Goal: Information Seeking & Learning: Learn about a topic

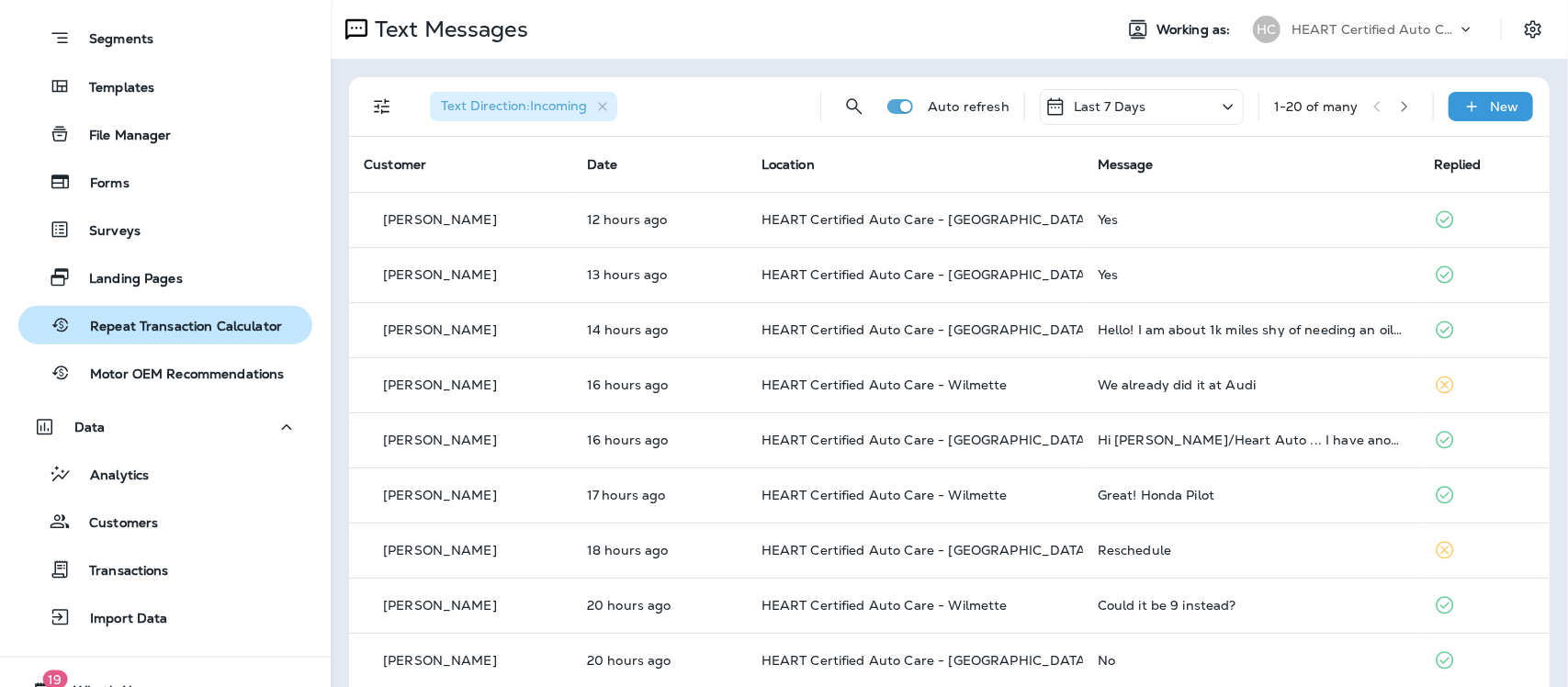
scroll to position [622, 0]
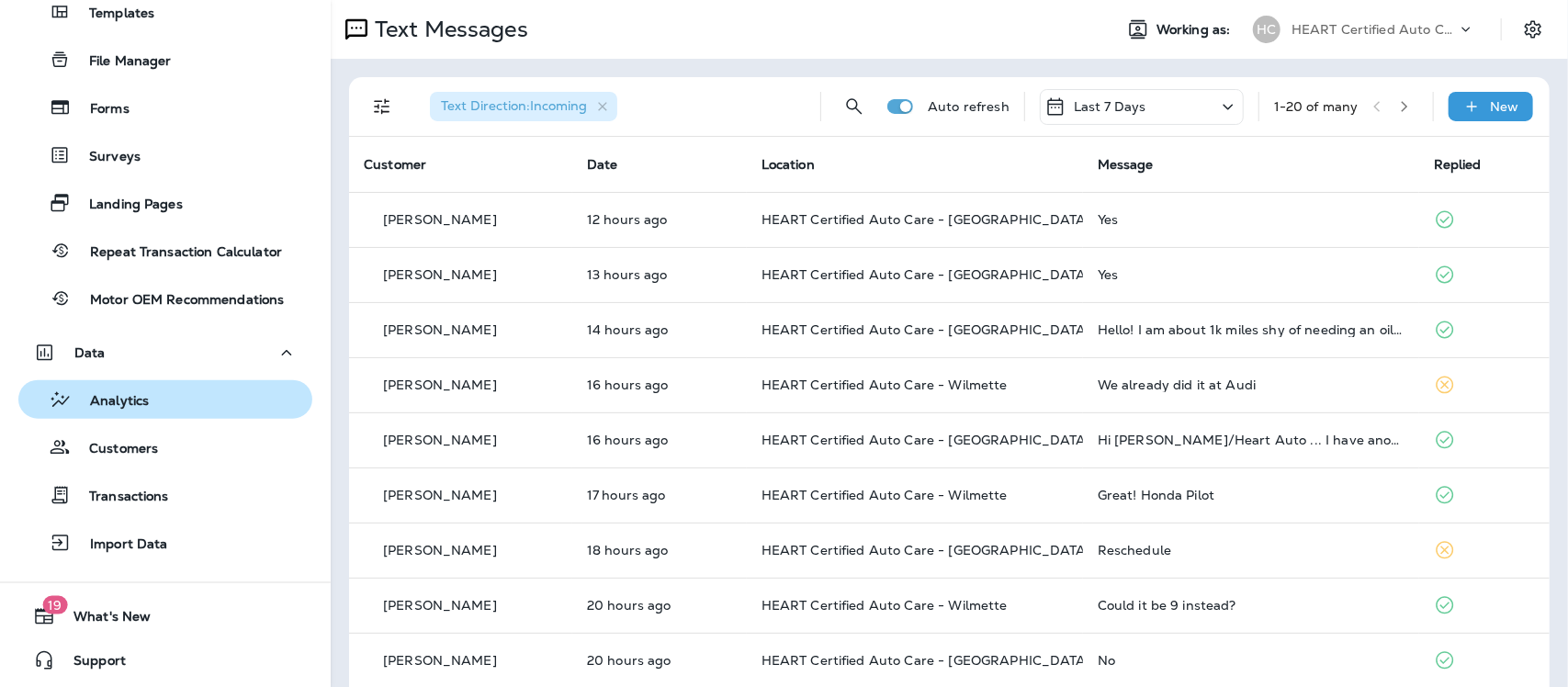
click at [161, 408] on div "Analytics" at bounding box center [166, 399] width 280 height 28
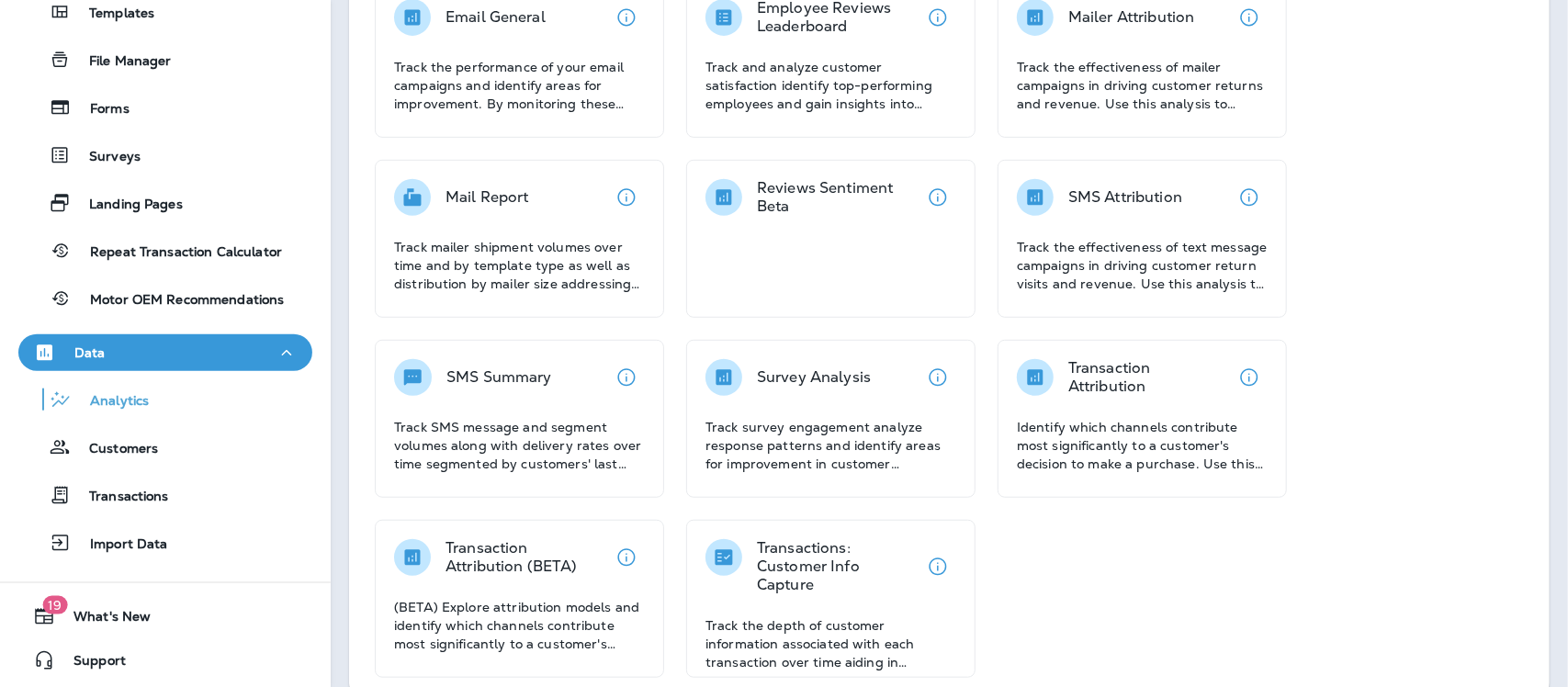
scroll to position [370, 0]
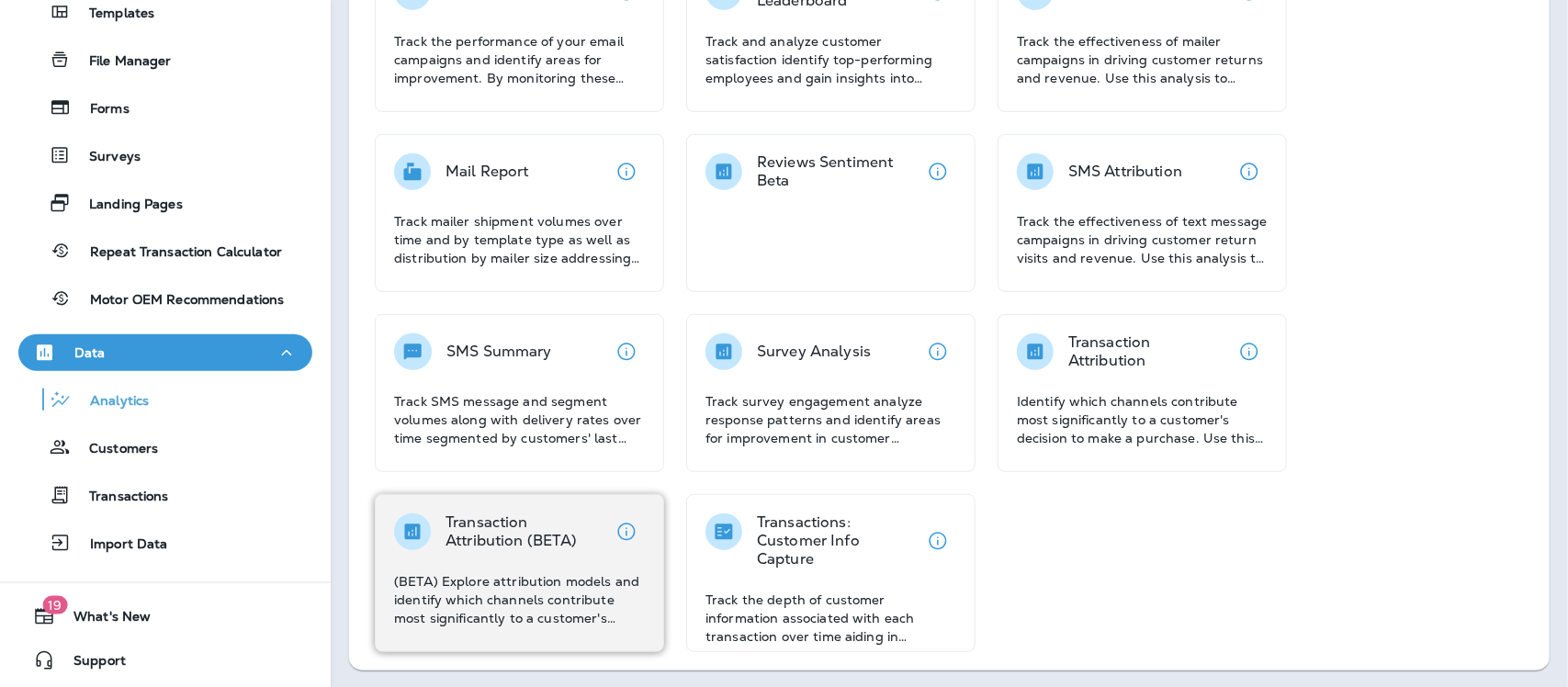
click at [447, 586] on p "(BETA) Explore attribution models and identify which channels contribute most s…" at bounding box center [519, 599] width 251 height 55
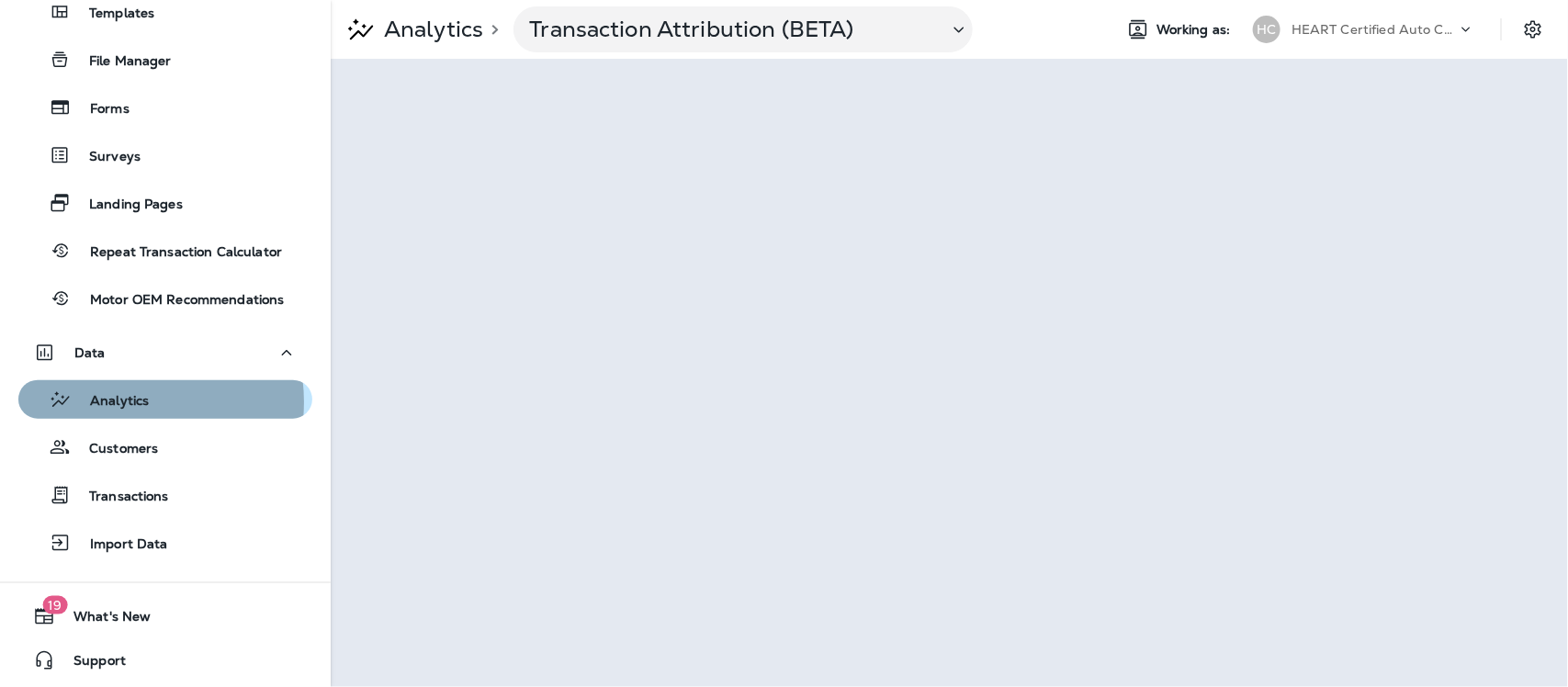
click at [125, 401] on p "Analytics" at bounding box center [110, 401] width 77 height 17
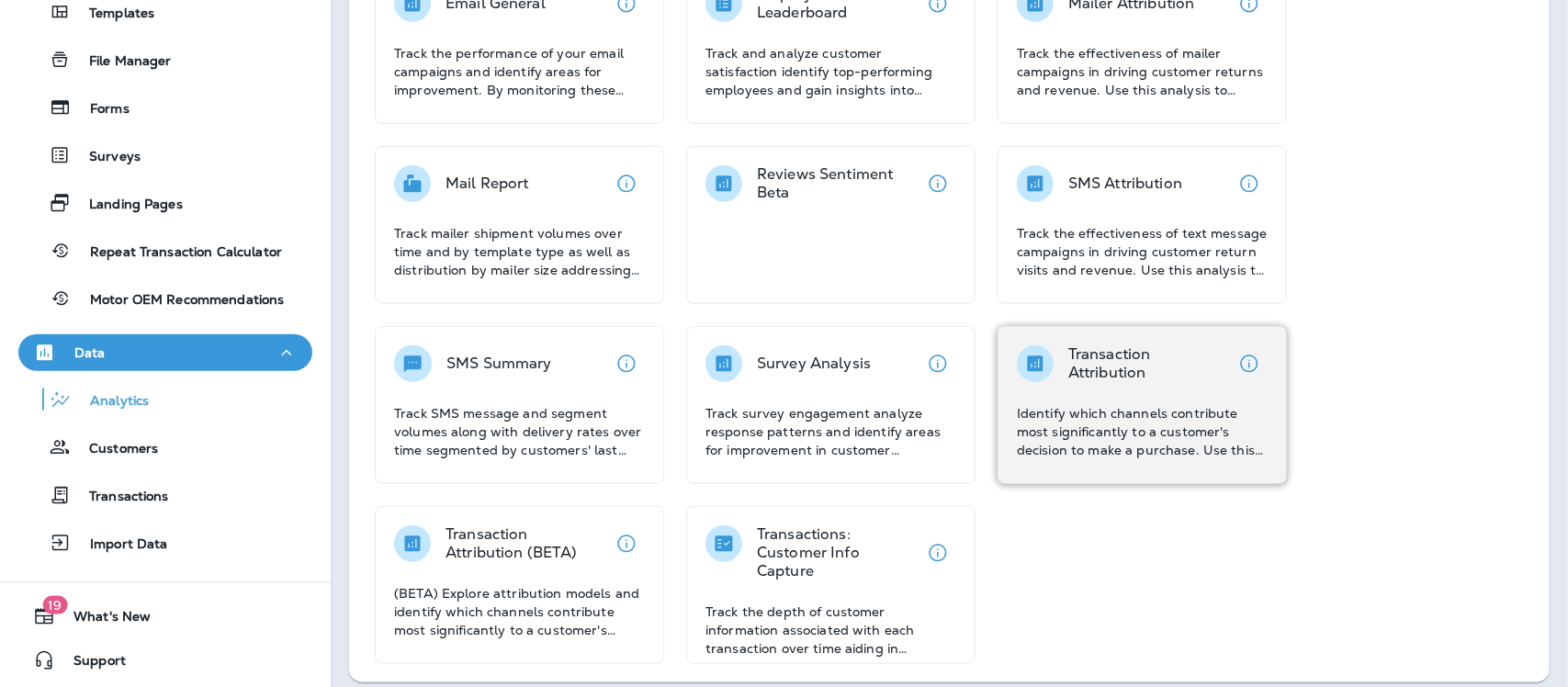
scroll to position [370, 0]
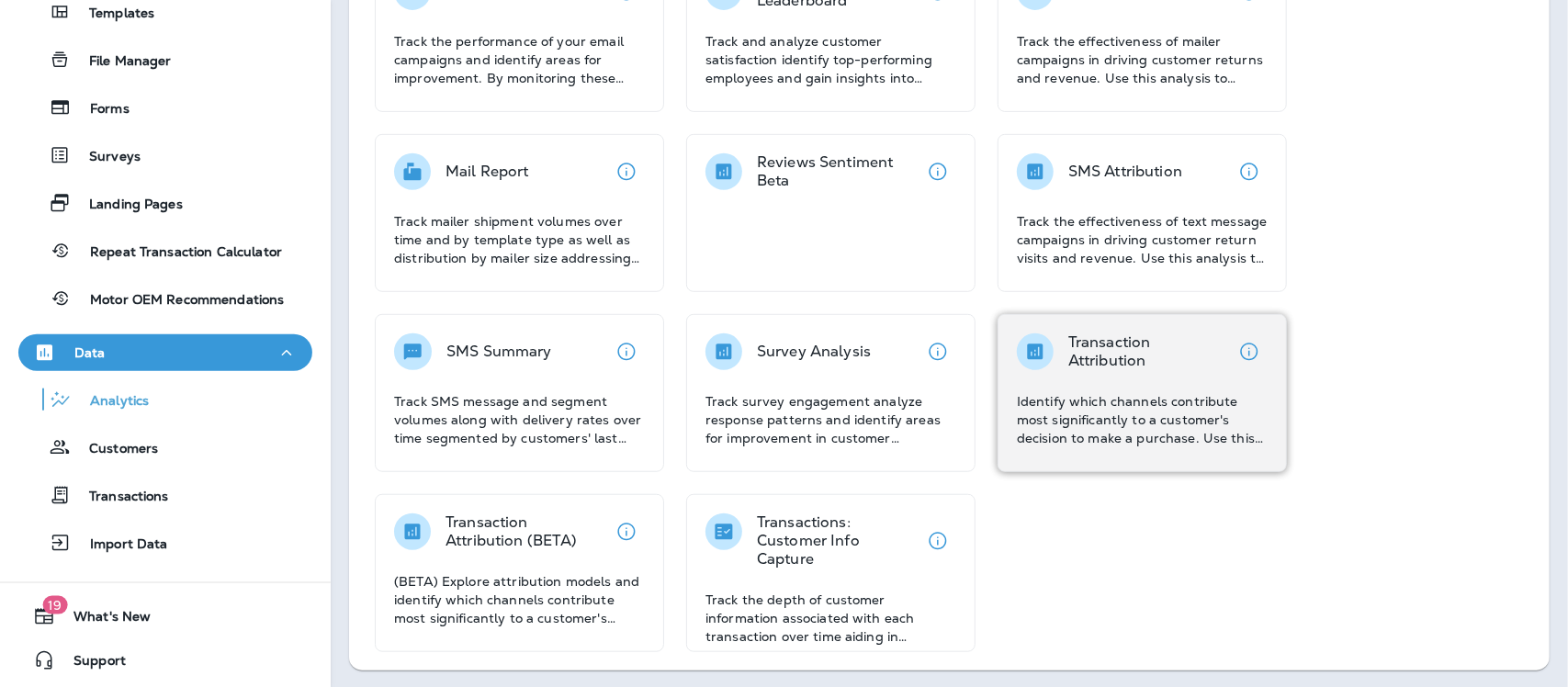
click at [1099, 405] on p "Identify which channels contribute most significantly to a customer's decision …" at bounding box center [1142, 419] width 251 height 55
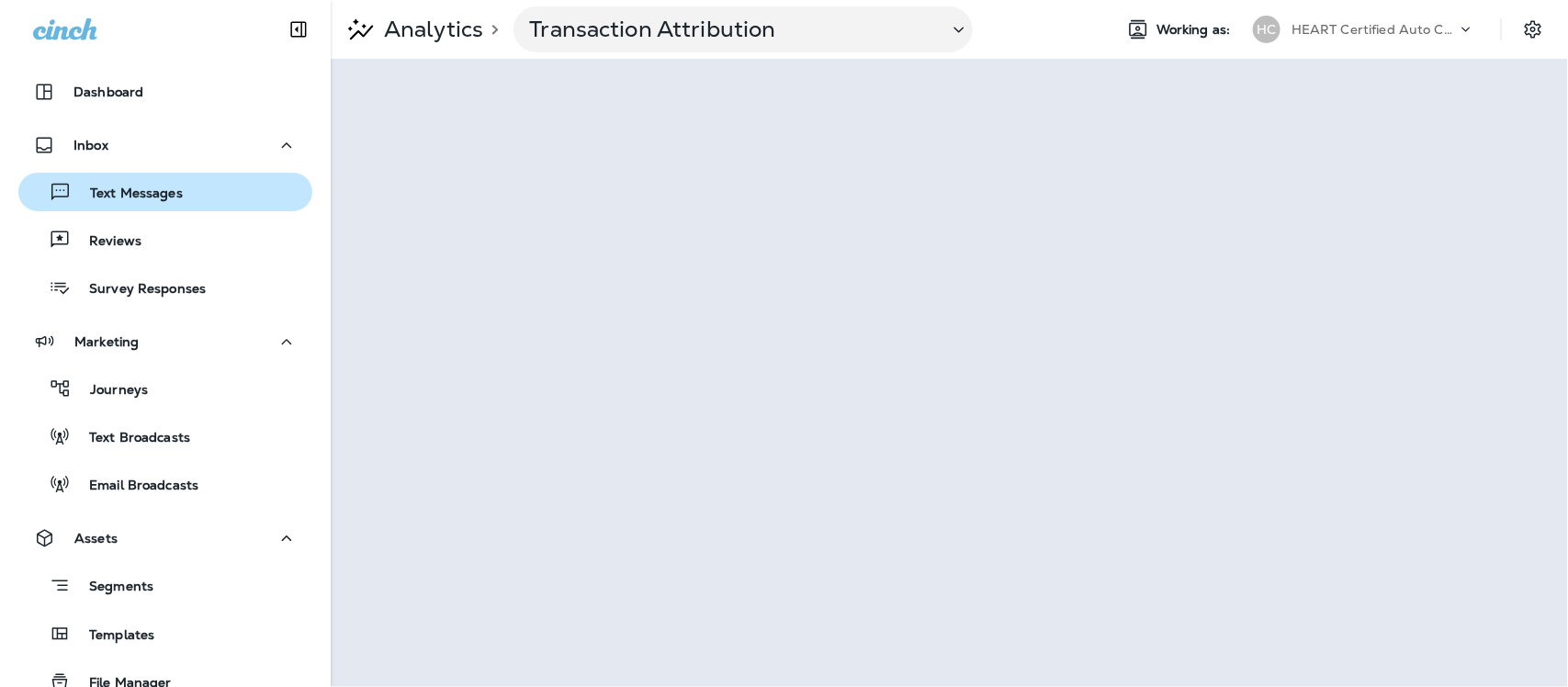
click at [144, 198] on p "Text Messages" at bounding box center [127, 194] width 111 height 17
